Goal: Register for event/course

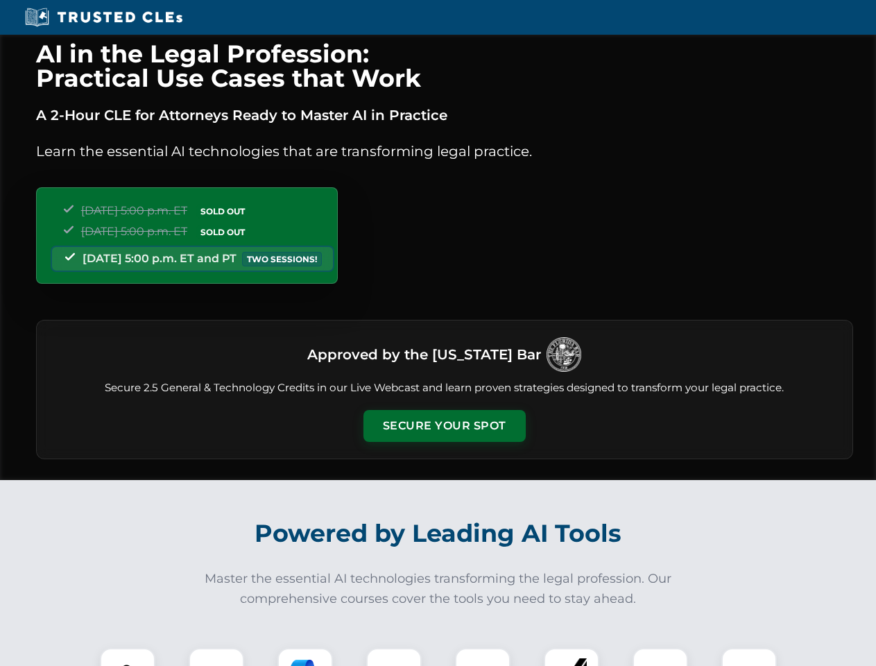
click at [444, 426] on button "Secure Your Spot" at bounding box center [444, 426] width 162 height 32
click at [128, 657] on img at bounding box center [127, 675] width 40 height 40
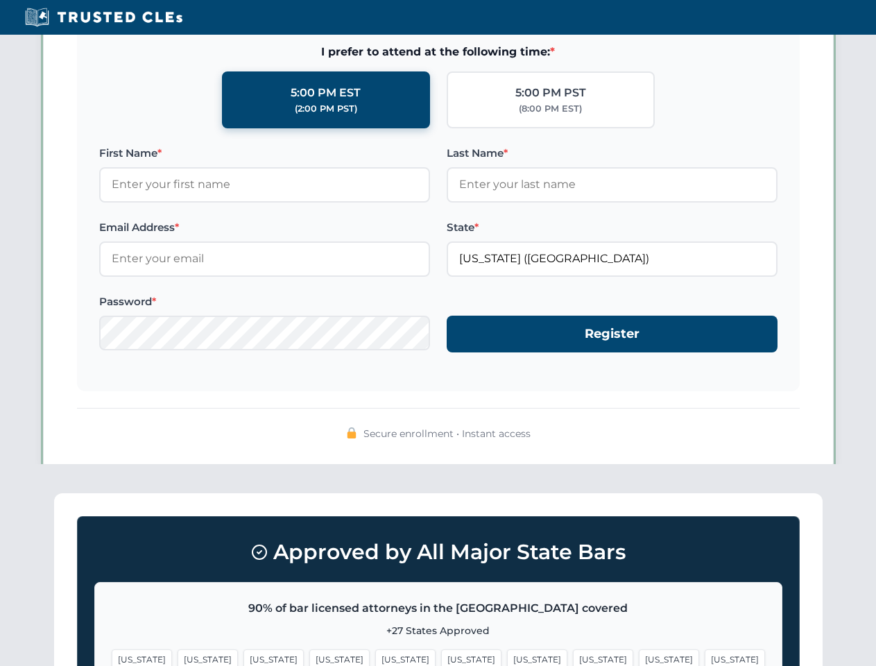
click at [507, 657] on span "[US_STATE]" at bounding box center [537, 659] width 60 height 20
click at [639, 657] on span "[US_STATE]" at bounding box center [669, 659] width 60 height 20
